Goal: Information Seeking & Learning: Learn about a topic

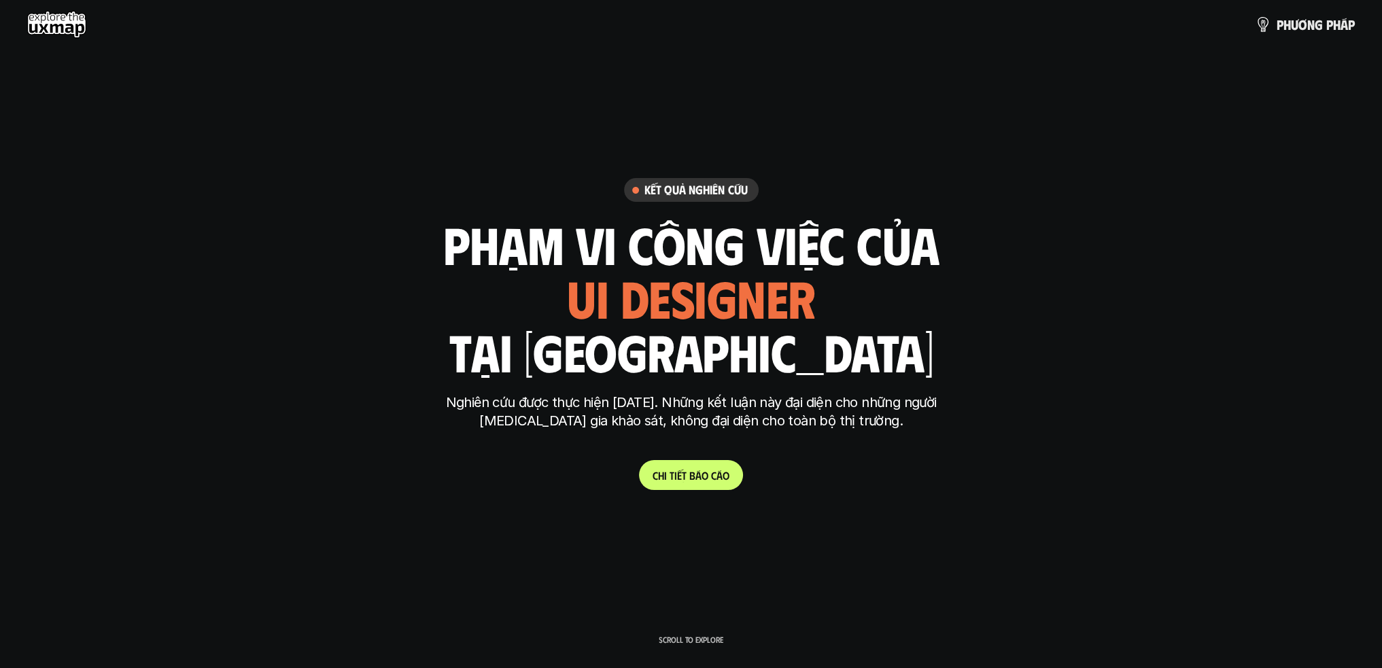
drag, startPoint x: 823, startPoint y: 300, endPoint x: 548, endPoint y: 303, distance: 275.3
click at [548, 303] on div "phạm vi công việc của ui designer ui/ux designer product designer [DEMOGRAPHIC_…" at bounding box center [691, 297] width 496 height 159
click at [862, 298] on div "phạm vi công việc của ui designer ui/ux designer product designer [DEMOGRAPHIC_…" at bounding box center [691, 297] width 496 height 159
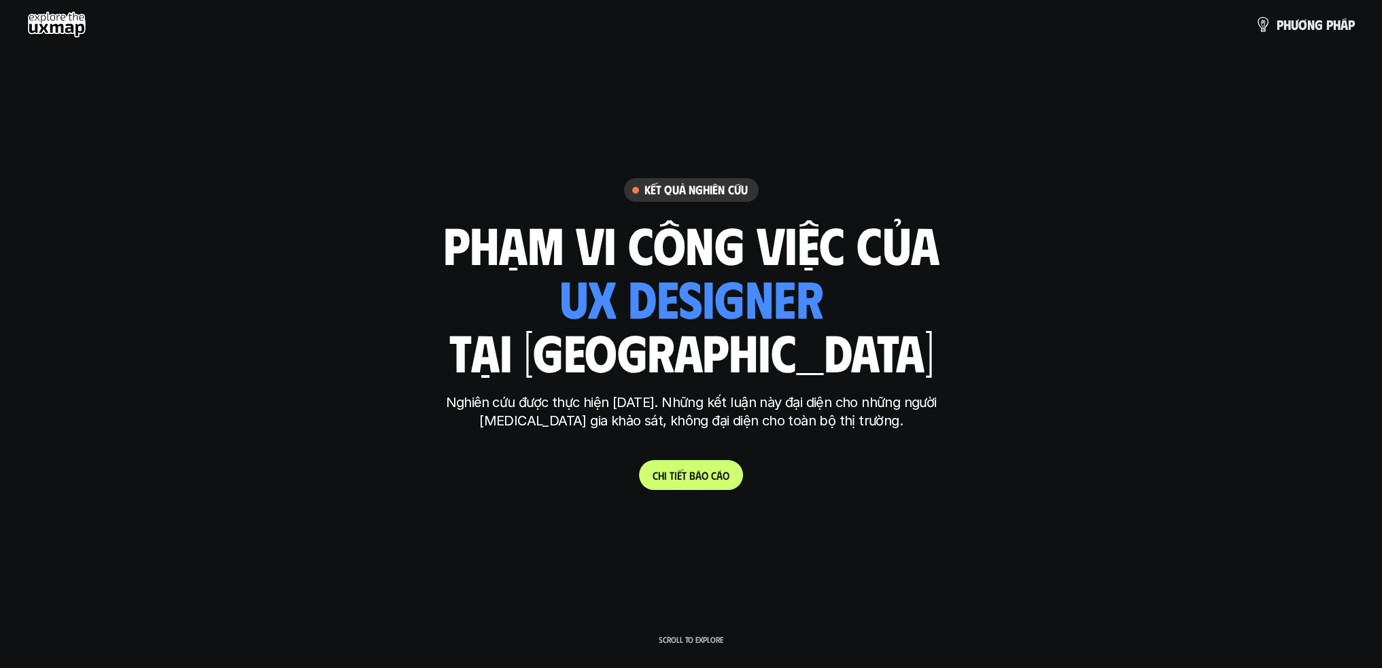
click at [513, 298] on div "phạm vi công việc của ui designer ui/ux designer product designer [DEMOGRAPHIC_…" at bounding box center [691, 297] width 496 height 159
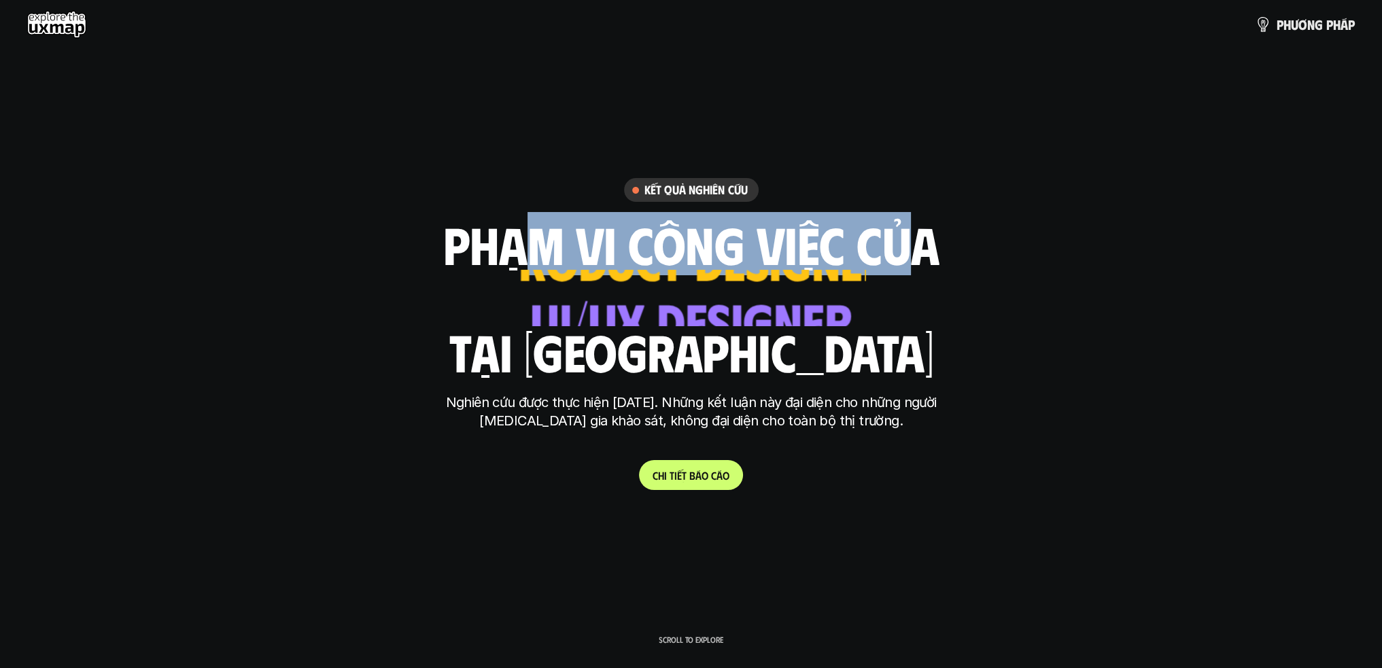
click at [497, 224] on h1 "phạm vi công việc của" at bounding box center [691, 243] width 496 height 57
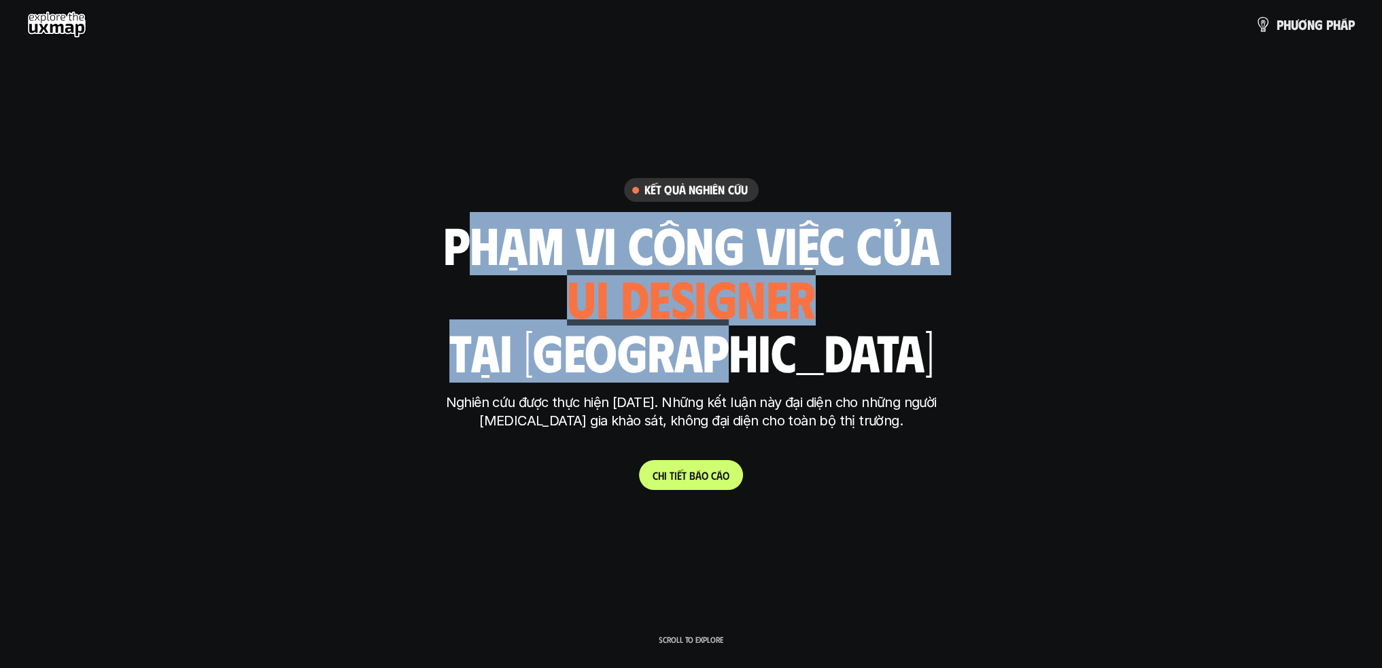
drag, startPoint x: 827, startPoint y: 356, endPoint x: 459, endPoint y: 226, distance: 389.5
click at [459, 226] on div "phạm vi công việc của ui designer ui/ux designer product designer [DEMOGRAPHIC_…" at bounding box center [691, 297] width 496 height 159
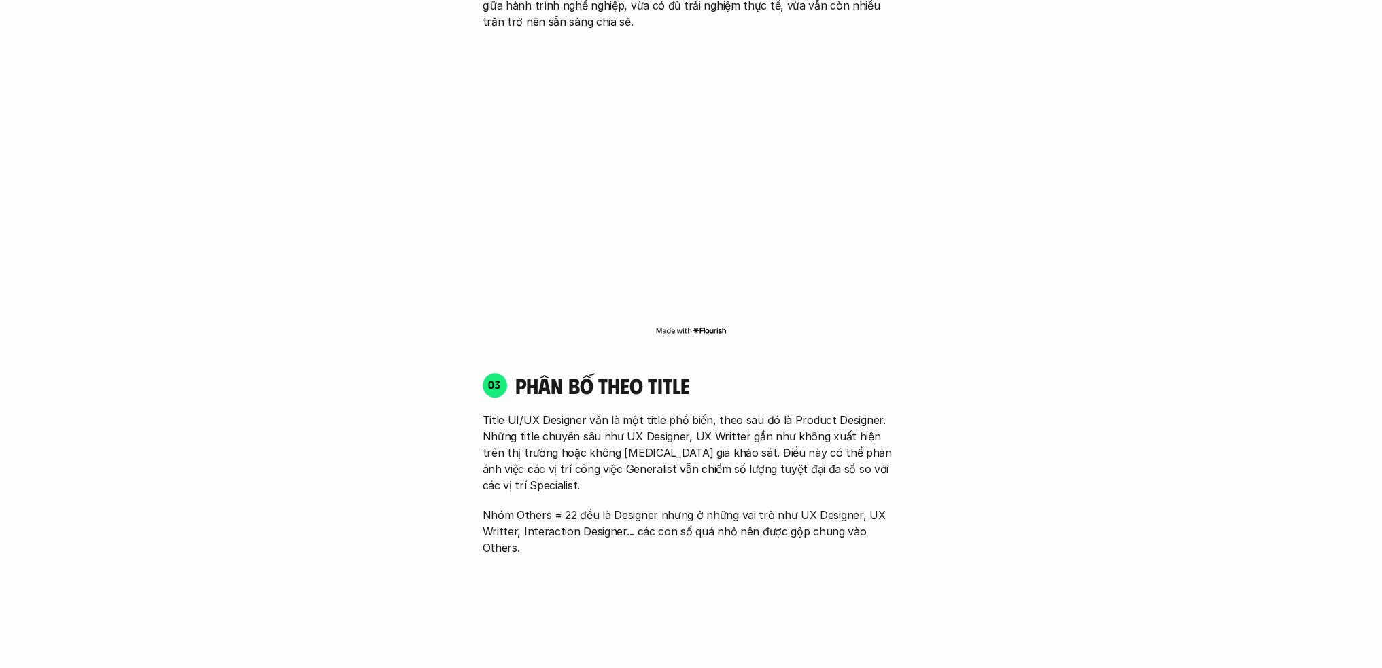
scroll to position [1971, 0]
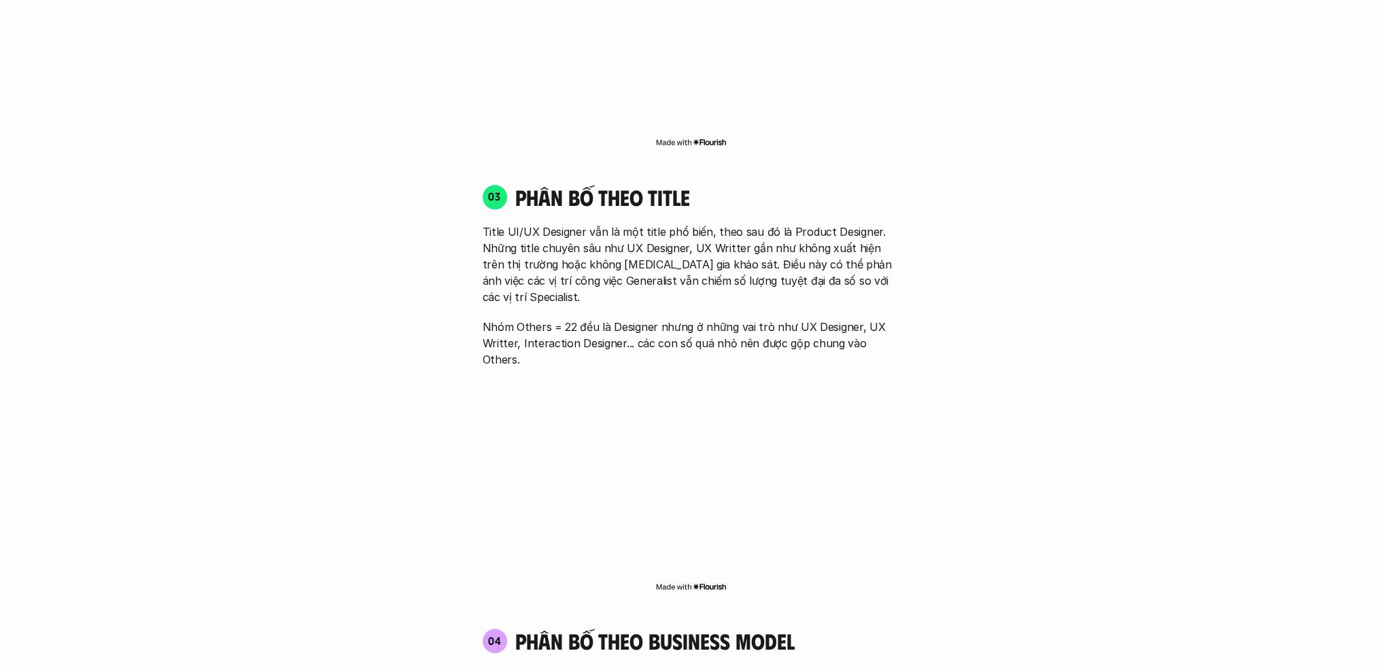
click at [718, 628] on h4 "phân bố theo business model" at bounding box center [654, 641] width 279 height 26
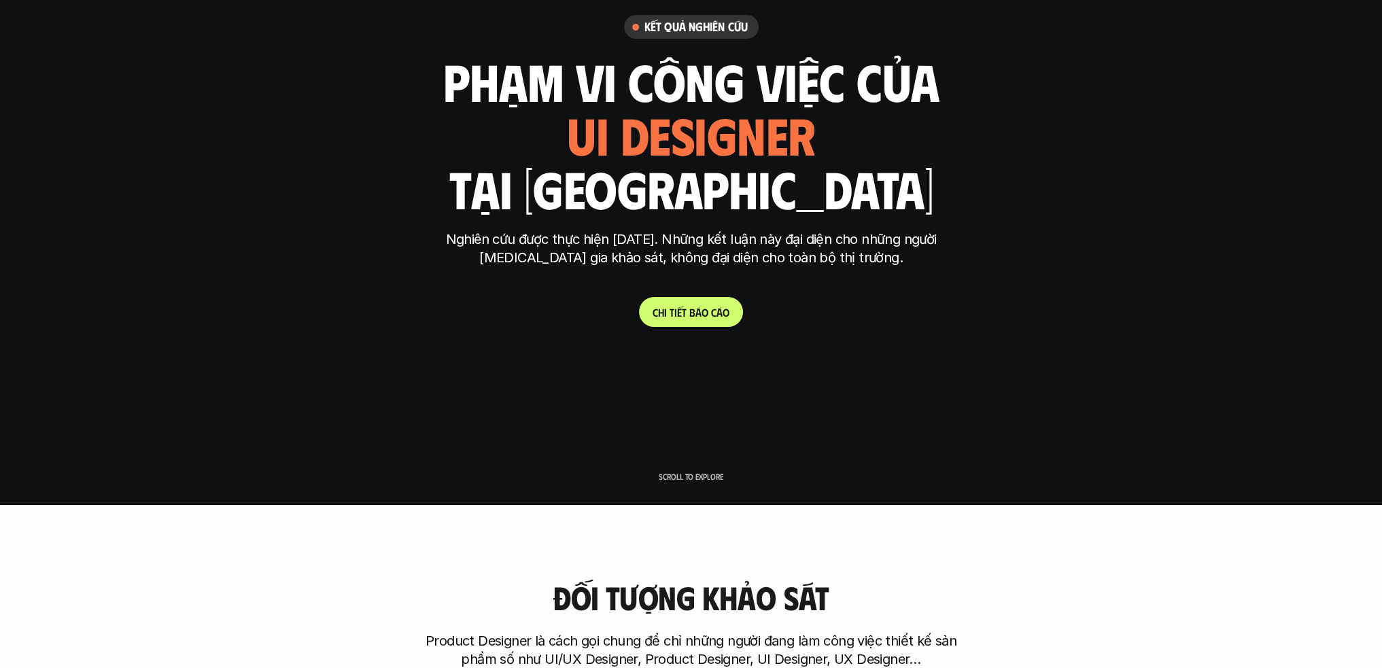
scroll to position [408, 0]
